Goal: Task Accomplishment & Management: Manage account settings

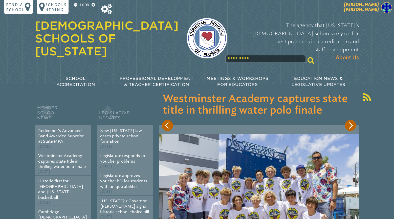
click at [373, 10] on span "[PERSON_NAME]" at bounding box center [361, 7] width 35 height 10
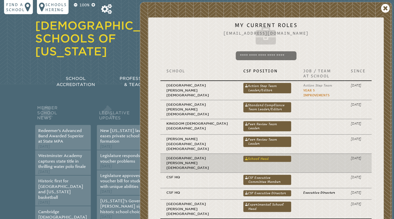
click at [244, 156] on link "School Head" at bounding box center [267, 159] width 48 height 6
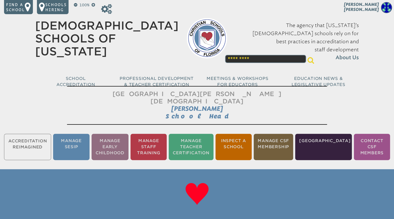
click at [23, 140] on ul "Accreditation Reimagined Manage SESIP Manage Early Childhood Manage Staff Train…" at bounding box center [197, 147] width 394 height 28
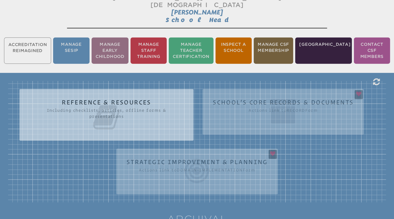
scroll to position [106, 0]
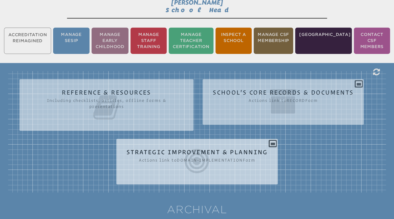
click at [198, 147] on icon at bounding box center [196, 161] width 141 height 28
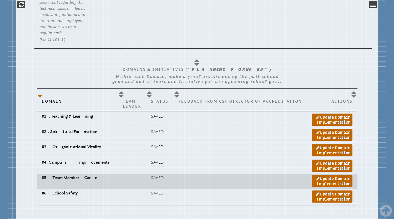
scroll to position [903, 0]
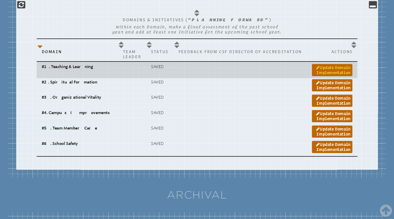
click at [313, 64] on link "Update Domain Implementation" at bounding box center [332, 70] width 40 height 12
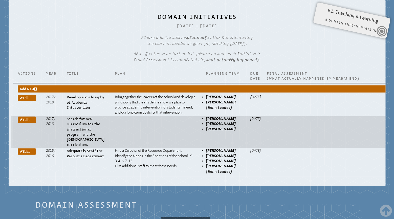
scroll to position [429, 0]
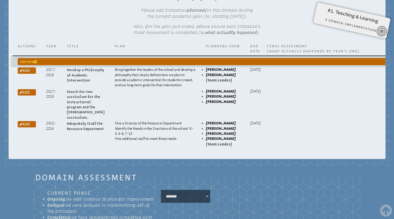
click at [34, 59] on span "Add New" at bounding box center [28, 61] width 17 height 5
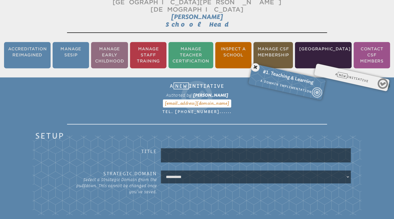
scroll to position [84, 0]
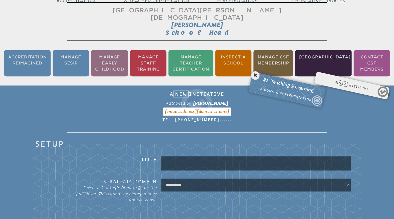
click at [187, 157] on input "text" at bounding box center [256, 163] width 188 height 12
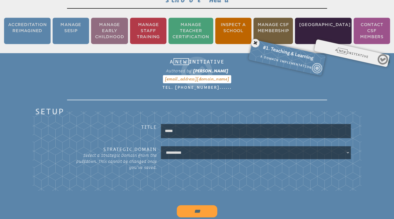
scroll to position [163, 0]
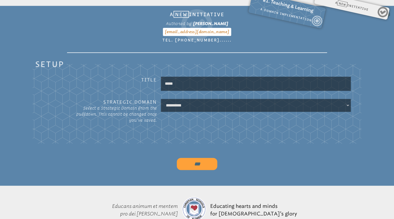
type input "*****"
click at [162, 100] on select "**********" at bounding box center [256, 105] width 188 height 11
select select "*****"
click option "**********" at bounding box center [0, 0] width 0 height 0
drag, startPoint x: 185, startPoint y: 76, endPoint x: 152, endPoint y: 75, distance: 33.1
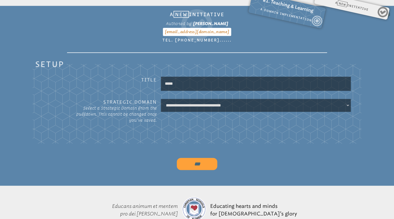
click at [162, 78] on input "*****" at bounding box center [256, 84] width 188 height 12
type input "**********"
click at [196, 158] on input "***" at bounding box center [197, 164] width 40 height 12
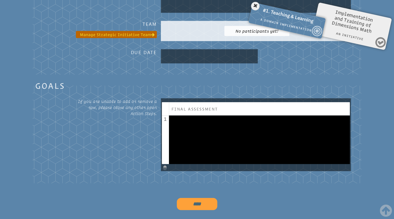
scroll to position [349, 0]
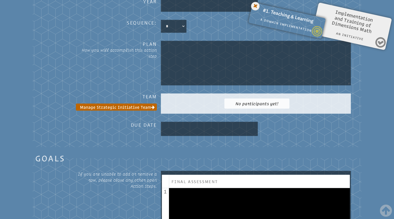
click at [256, 6] on icon at bounding box center [255, 6] width 10 height 10
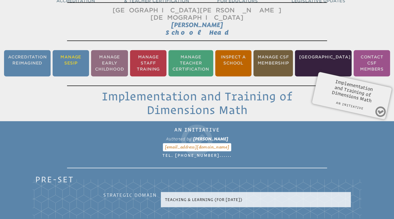
scroll to position [80, 0]
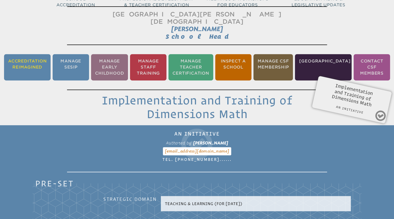
click at [35, 61] on li "Accreditation Reimagined" at bounding box center [27, 67] width 47 height 26
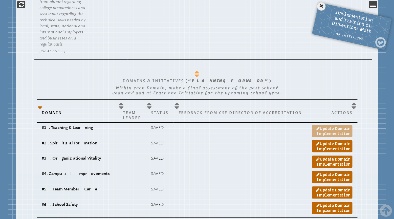
scroll to position [854, 0]
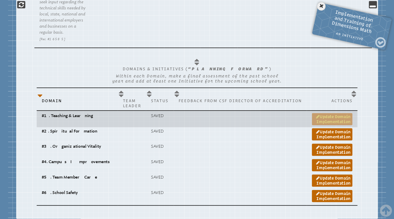
click at [313, 113] on link "Update Domain Implementation" at bounding box center [332, 119] width 40 height 12
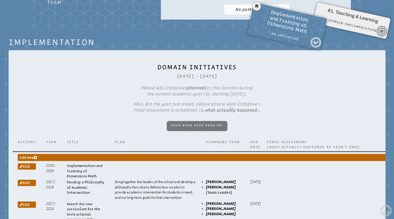
scroll to position [323, 0]
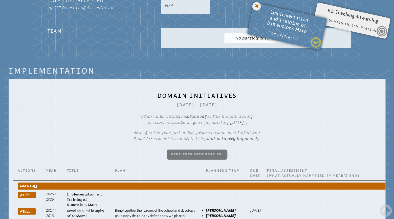
click at [255, 5] on icon at bounding box center [256, 6] width 10 height 10
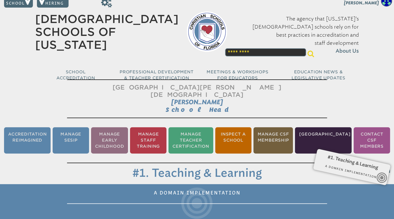
scroll to position [0, 0]
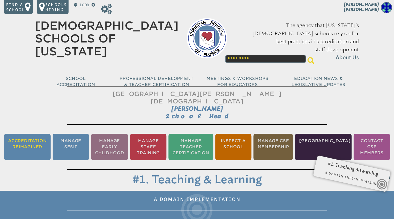
click at [34, 137] on li "Accreditation Reimagined" at bounding box center [27, 147] width 47 height 26
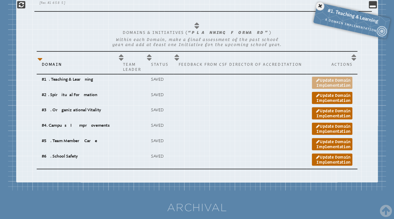
scroll to position [907, 0]
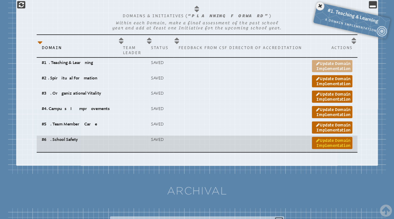
click at [337, 137] on link "Update Domain Implementation" at bounding box center [332, 143] width 40 height 12
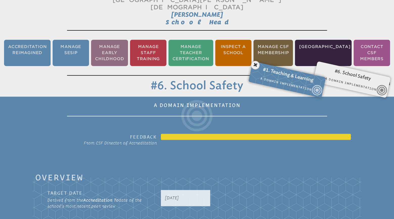
scroll to position [31, 0]
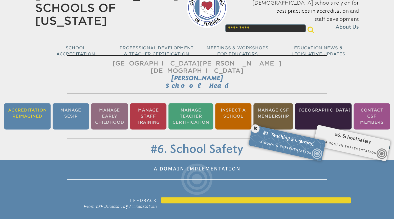
click at [26, 107] on li "Accreditation Reimagined" at bounding box center [27, 116] width 47 height 26
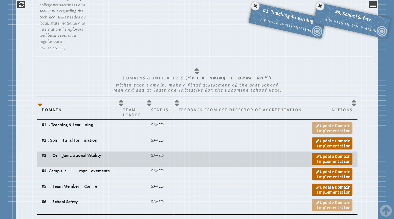
scroll to position [881, 0]
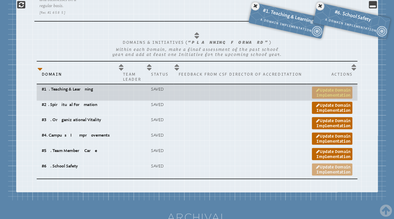
click at [327, 87] on link "Update Domain Implementation" at bounding box center [332, 93] width 40 height 12
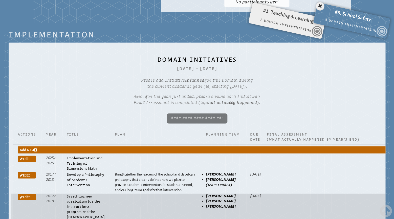
scroll to position [376, 0]
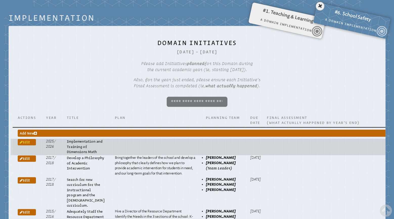
click at [27, 140] on span "Edit" at bounding box center [25, 142] width 10 height 4
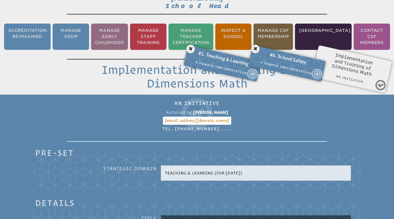
scroll to position [137, 0]
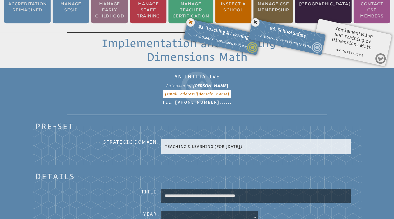
click at [190, 17] on icon at bounding box center [190, 22] width 10 height 10
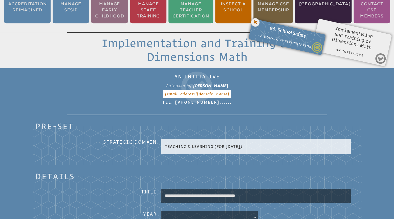
click at [255, 17] on icon at bounding box center [255, 22] width 10 height 10
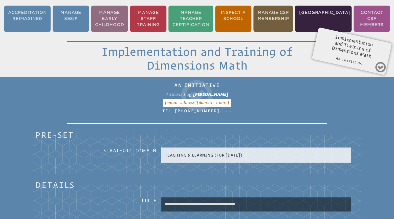
scroll to position [163, 0]
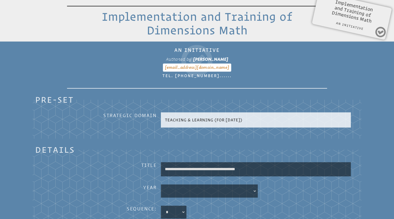
click at [83, 62] on icon at bounding box center [197, 60] width 260 height 36
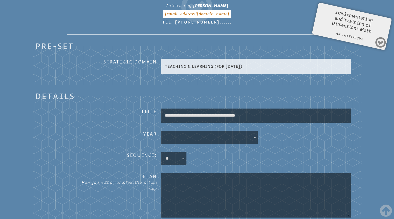
scroll to position [217, 0]
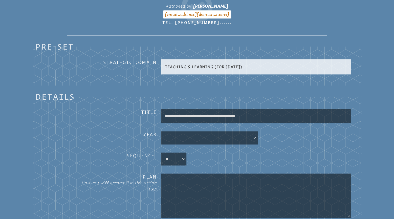
click at [162, 132] on select at bounding box center [209, 137] width 95 height 11
click at [254, 132] on select at bounding box center [209, 137] width 95 height 11
click at [162, 132] on select at bounding box center [209, 137] width 95 height 11
click at [254, 132] on select at bounding box center [209, 137] width 95 height 11
click at [162, 132] on select at bounding box center [209, 137] width 95 height 11
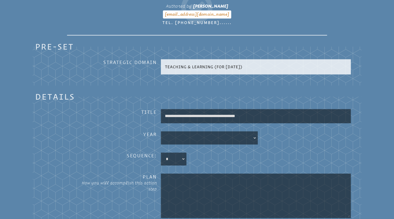
click at [162, 132] on select at bounding box center [209, 137] width 95 height 11
click at [253, 132] on select at bounding box center [209, 137] width 95 height 11
click at [162, 154] on select "* * * * * * * * * ** ** ** ** ** ** ** ** ** ** **" at bounding box center [174, 159] width 24 height 11
click at [183, 154] on select "* * * * * * * * * ** ** ** ** ** ** ** ** ** ** **" at bounding box center [174, 159] width 24 height 11
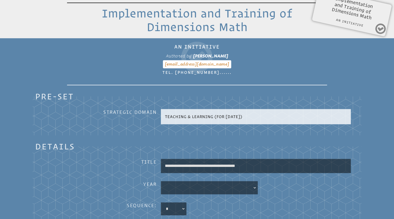
scroll to position [163, 0]
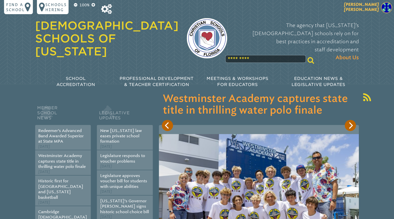
click at [379, 10] on span "[PERSON_NAME]" at bounding box center [361, 7] width 35 height 10
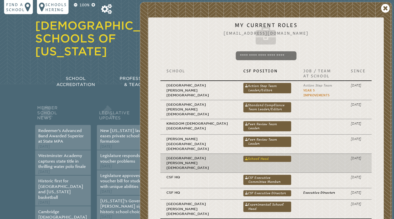
click at [243, 156] on link "School Head" at bounding box center [267, 159] width 48 height 6
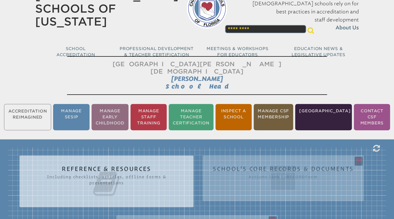
scroll to position [80, 0]
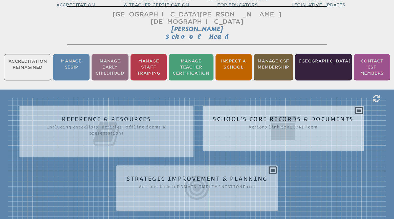
click at [264, 114] on icon at bounding box center [283, 128] width 141 height 28
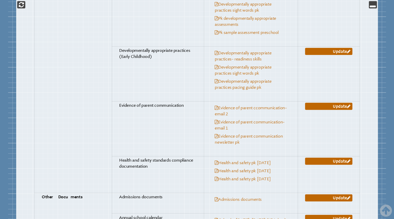
scroll to position [1780, 0]
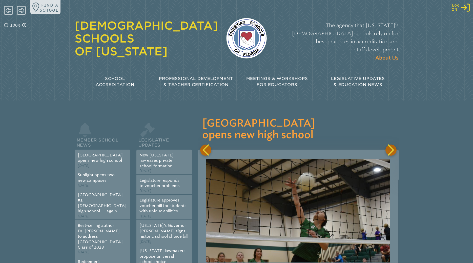
click at [464, 8] on icon "Log in or Create Account" at bounding box center [465, 7] width 9 height 9
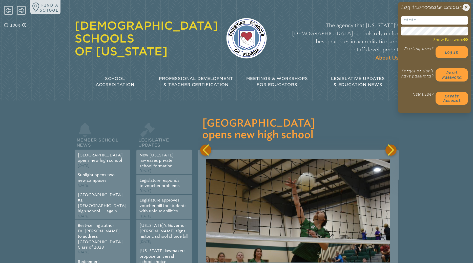
click at [419, 25] on input "email" at bounding box center [434, 20] width 67 height 8
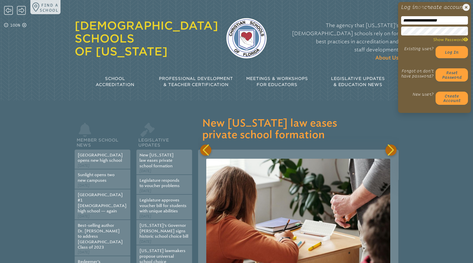
type input "**********"
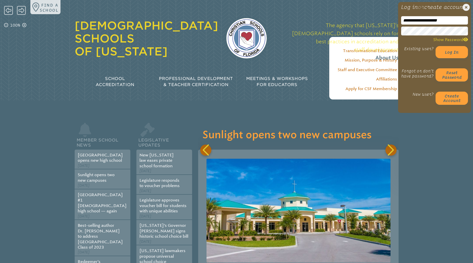
scroll to position [0, 400]
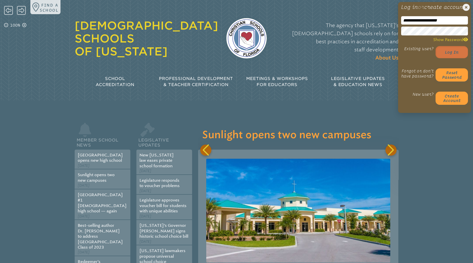
click at [453, 58] on button "Log in" at bounding box center [451, 52] width 32 height 12
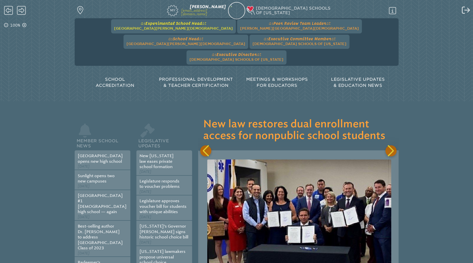
scroll to position [0, 2601]
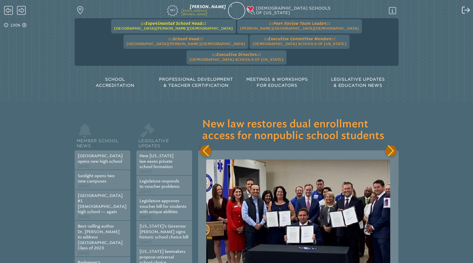
click at [132, 27] on span "[GEOGRAPHIC_DATA][PERSON_NAME][DEMOGRAPHIC_DATA]" at bounding box center [173, 28] width 119 height 4
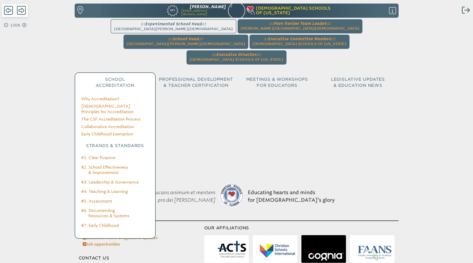
click at [113, 77] on span "School Accreditation" at bounding box center [115, 82] width 38 height 11
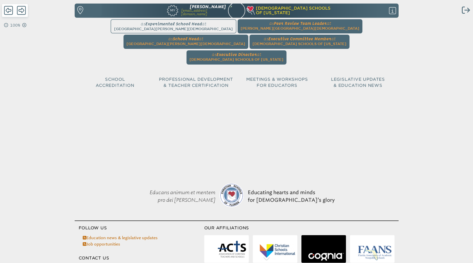
click at [36, 67] on div "Log out Log out 100% Find a school Inservice Record My Dana James DJames@sevenr…" at bounding box center [236, 47] width 473 height 94
click at [245, 42] on span "[GEOGRAPHIC_DATA][PERSON_NAME][DEMOGRAPHIC_DATA]" at bounding box center [185, 44] width 119 height 4
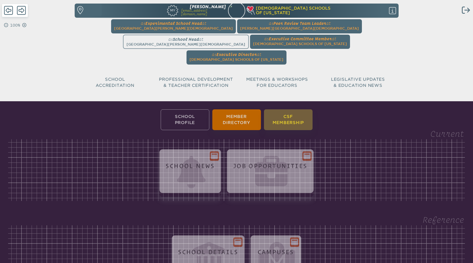
click at [285, 109] on li "CSF Membership" at bounding box center [288, 119] width 49 height 21
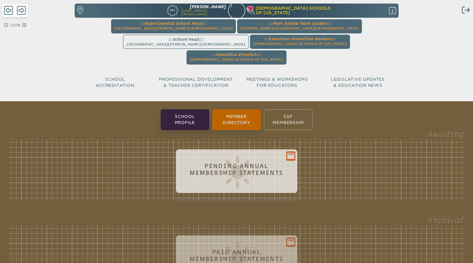
click at [230, 162] on h1 "Pending Annual Membership Statements" at bounding box center [236, 169] width 109 height 14
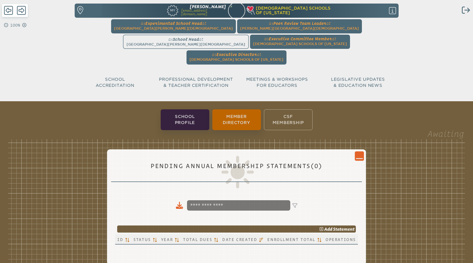
click at [92, 139] on div "Awaiting Close Console Pending Annual Membership Statements (0) add Statement I…" at bounding box center [236, 206] width 457 height 134
click at [395, 155] on div "Awaiting Close Console Pending Annual Membership Statements (0) add Statement I…" at bounding box center [236, 206] width 457 height 134
click at [358, 152] on icon "Close Console" at bounding box center [359, 155] width 7 height 7
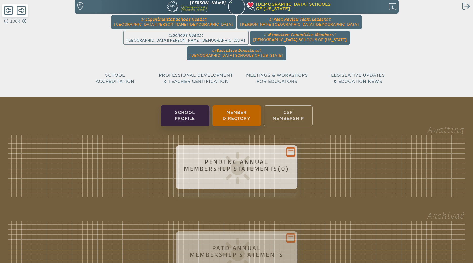
scroll to position [77, 0]
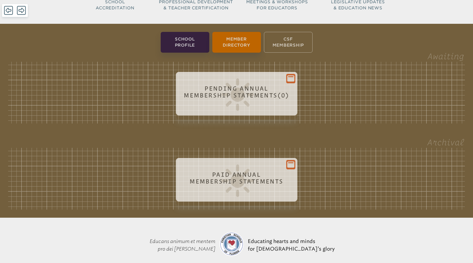
click at [290, 161] on icon at bounding box center [290, 164] width 7 height 6
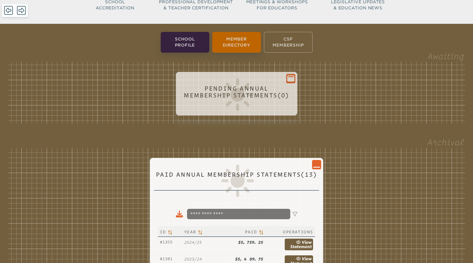
click at [317, 161] on icon "Close Console" at bounding box center [316, 164] width 7 height 7
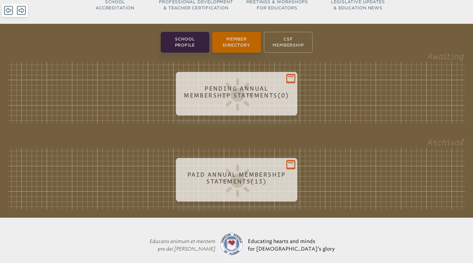
scroll to position [0, 0]
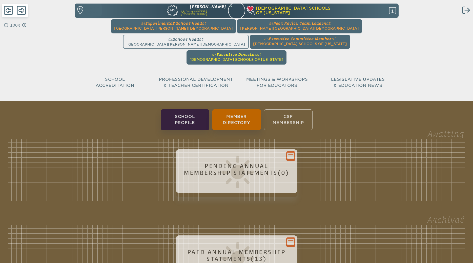
click at [237, 57] on span "[DEMOGRAPHIC_DATA] Schools of [US_STATE]" at bounding box center [236, 59] width 94 height 4
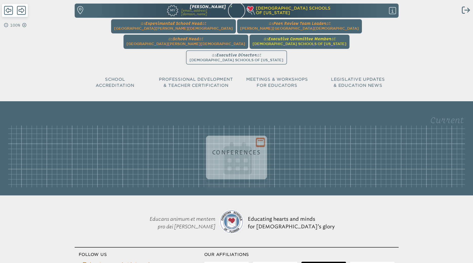
click at [339, 36] on span "at Christian Schools of Florida" at bounding box center [299, 41] width 94 height 10
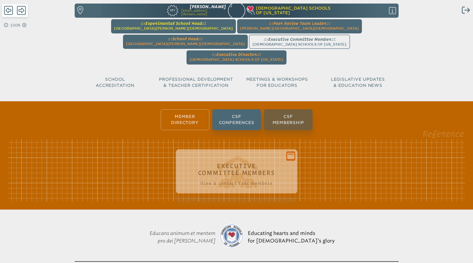
click at [124, 27] on span "[GEOGRAPHIC_DATA][PERSON_NAME][DEMOGRAPHIC_DATA]" at bounding box center [173, 28] width 119 height 4
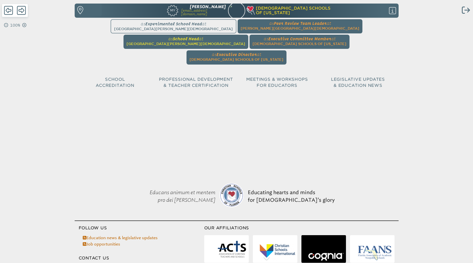
click at [245, 42] on span "[GEOGRAPHIC_DATA][PERSON_NAME][DEMOGRAPHIC_DATA]" at bounding box center [185, 44] width 119 height 4
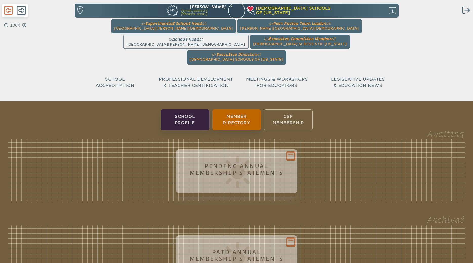
click at [8, 11] on icon at bounding box center [8, 10] width 9 height 10
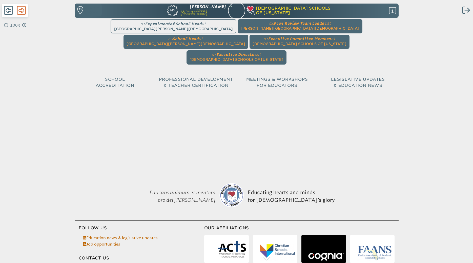
click at [20, 11] on icon at bounding box center [21, 10] width 9 height 9
